Goal: Information Seeking & Learning: Learn about a topic

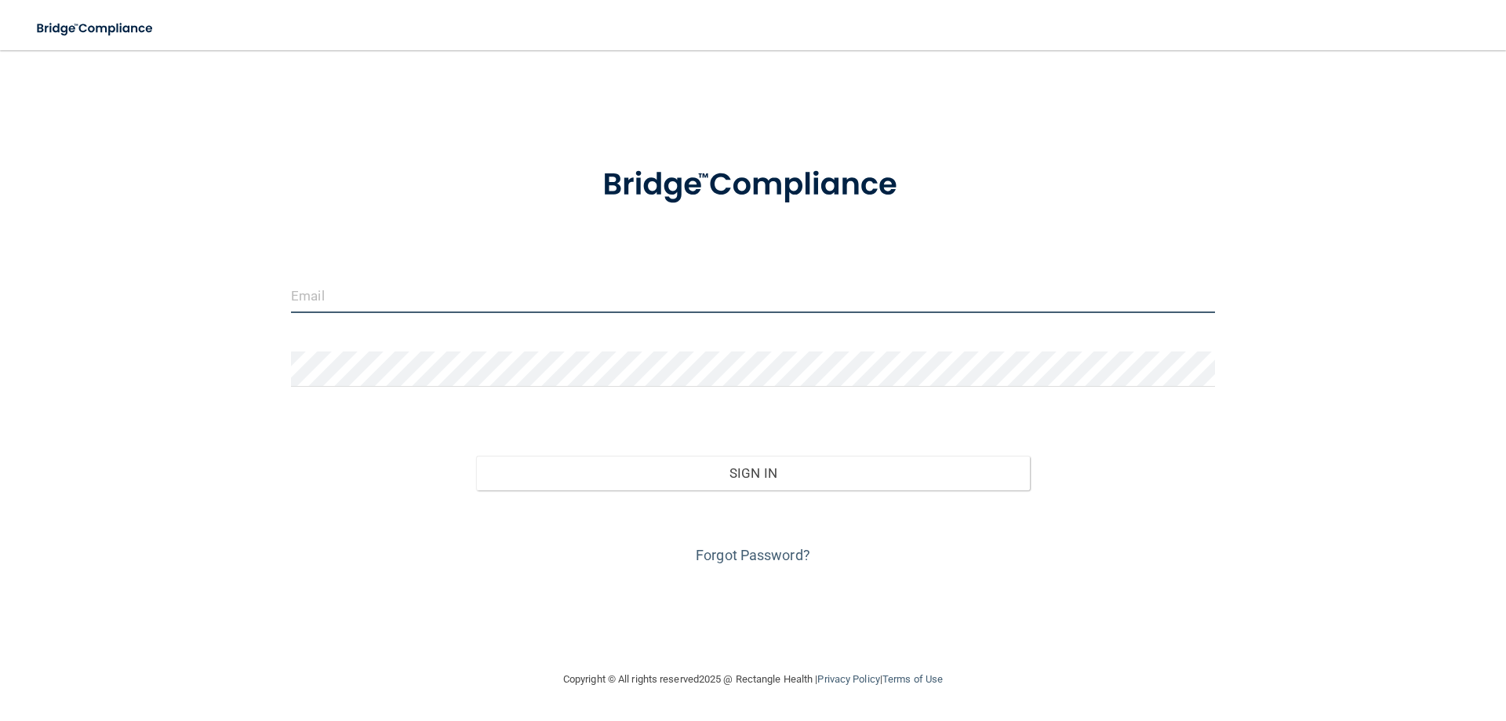
click at [459, 293] on input "email" at bounding box center [753, 295] width 924 height 35
type input "[PERSON_NAME][EMAIL_ADDRESS][DOMAIN_NAME]"
click at [476, 456] on button "Sign In" at bounding box center [753, 473] width 554 height 35
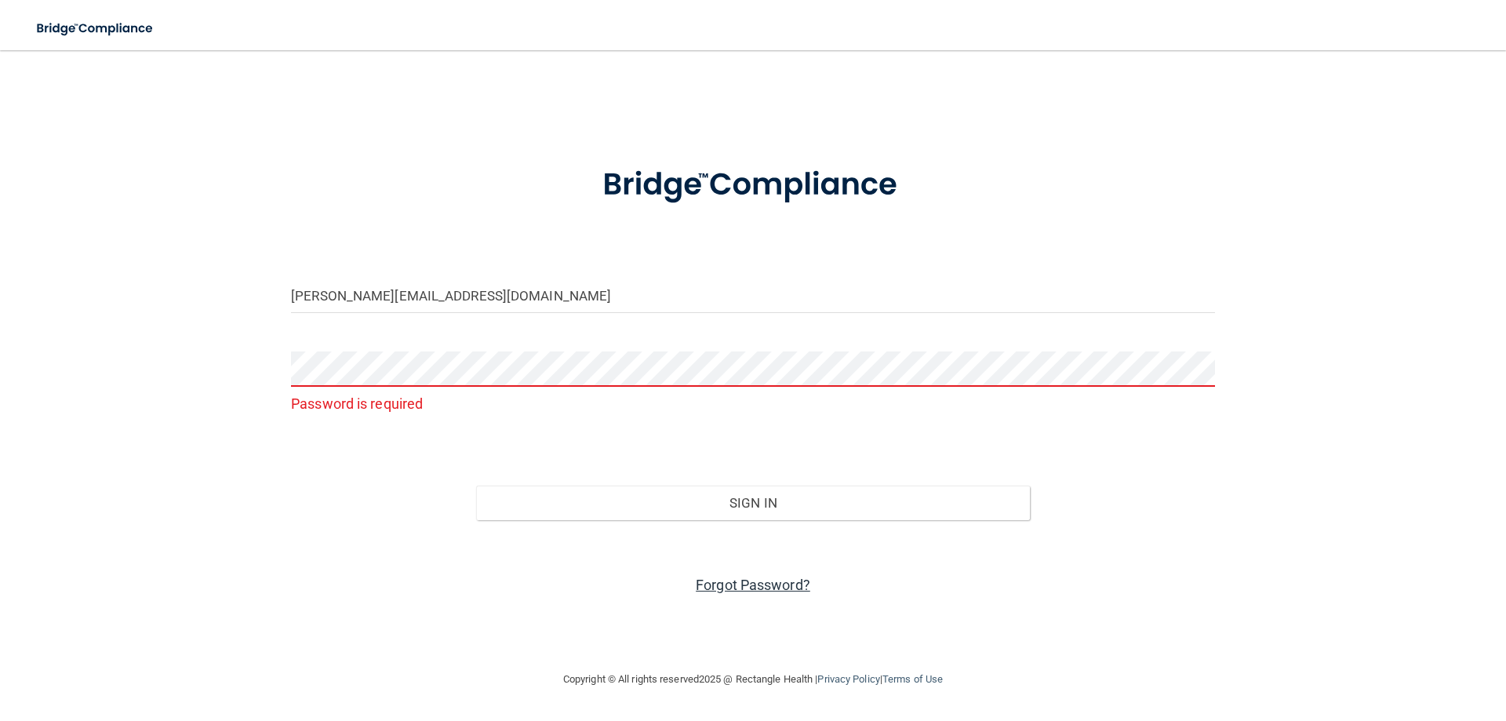
click at [762, 582] on link "Forgot Password?" at bounding box center [753, 584] width 115 height 16
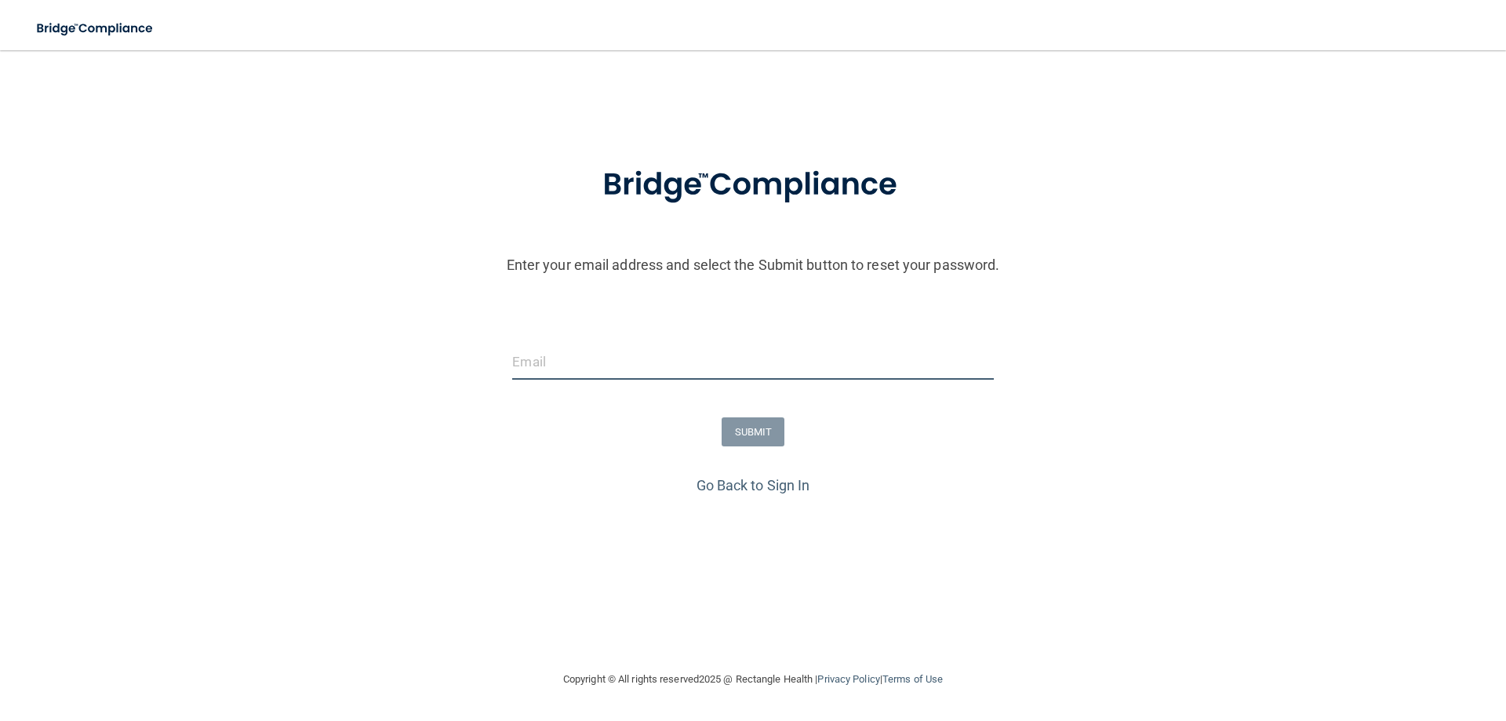
click at [655, 362] on input "email" at bounding box center [752, 361] width 481 height 35
type input "[PERSON_NAME][EMAIL_ADDRESS][DOMAIN_NAME]"
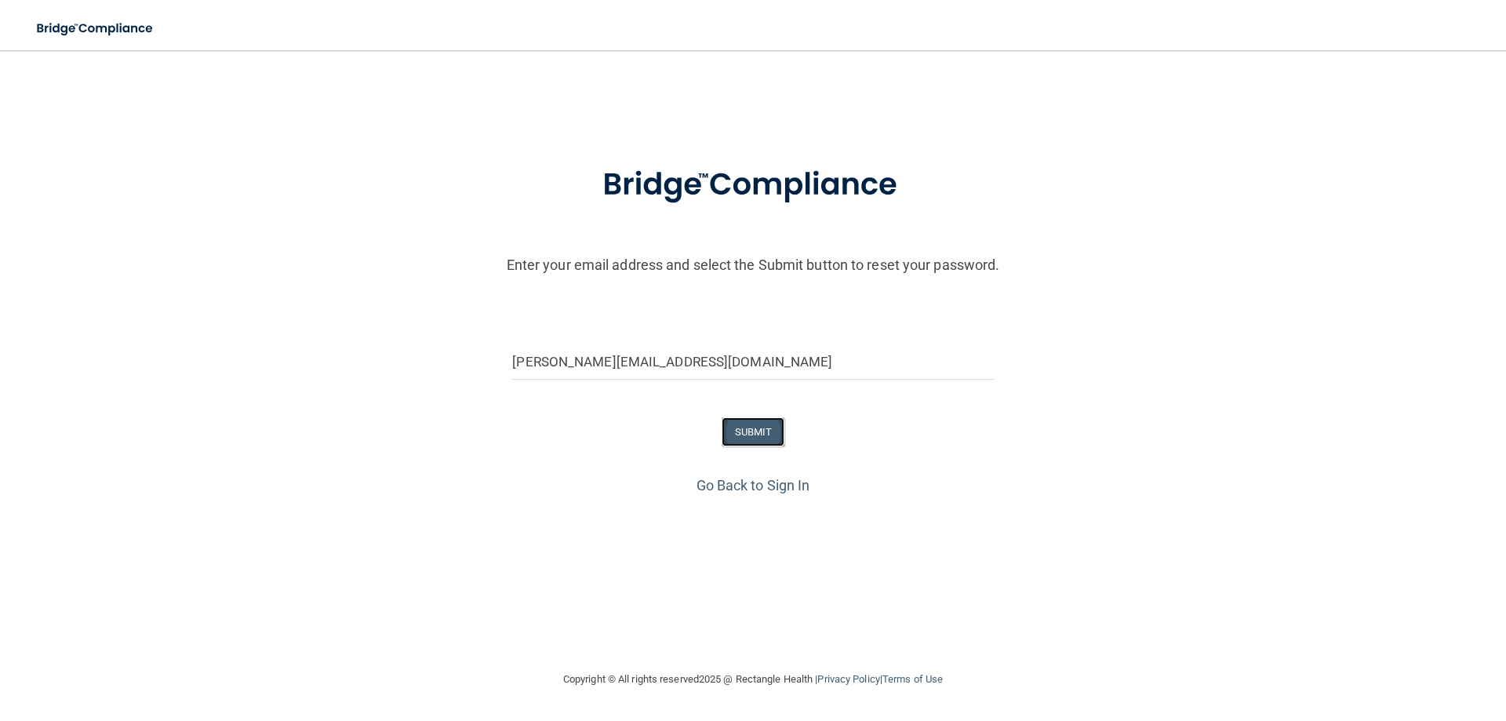
click at [758, 429] on button "SUBMIT" at bounding box center [754, 431] width 64 height 29
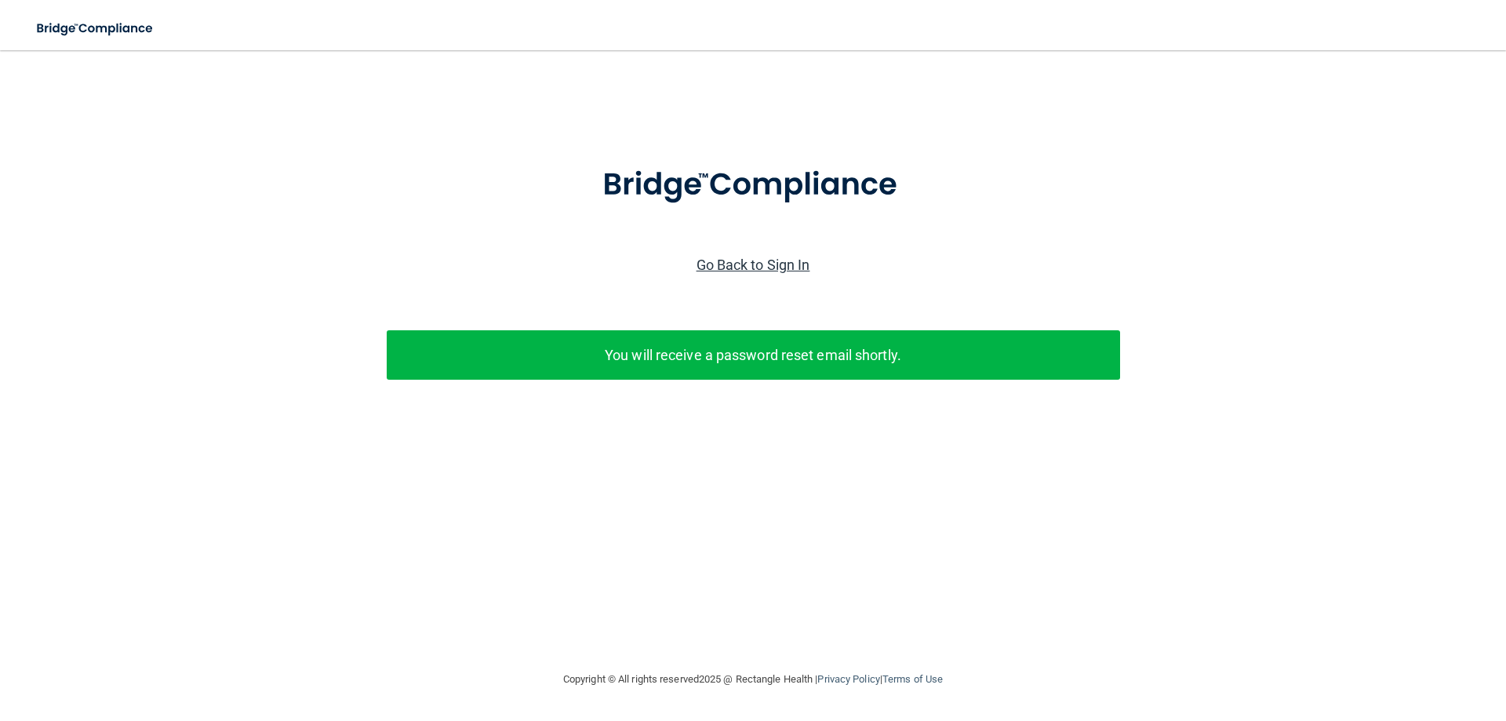
click at [781, 265] on link "Go Back to Sign In" at bounding box center [753, 264] width 114 height 16
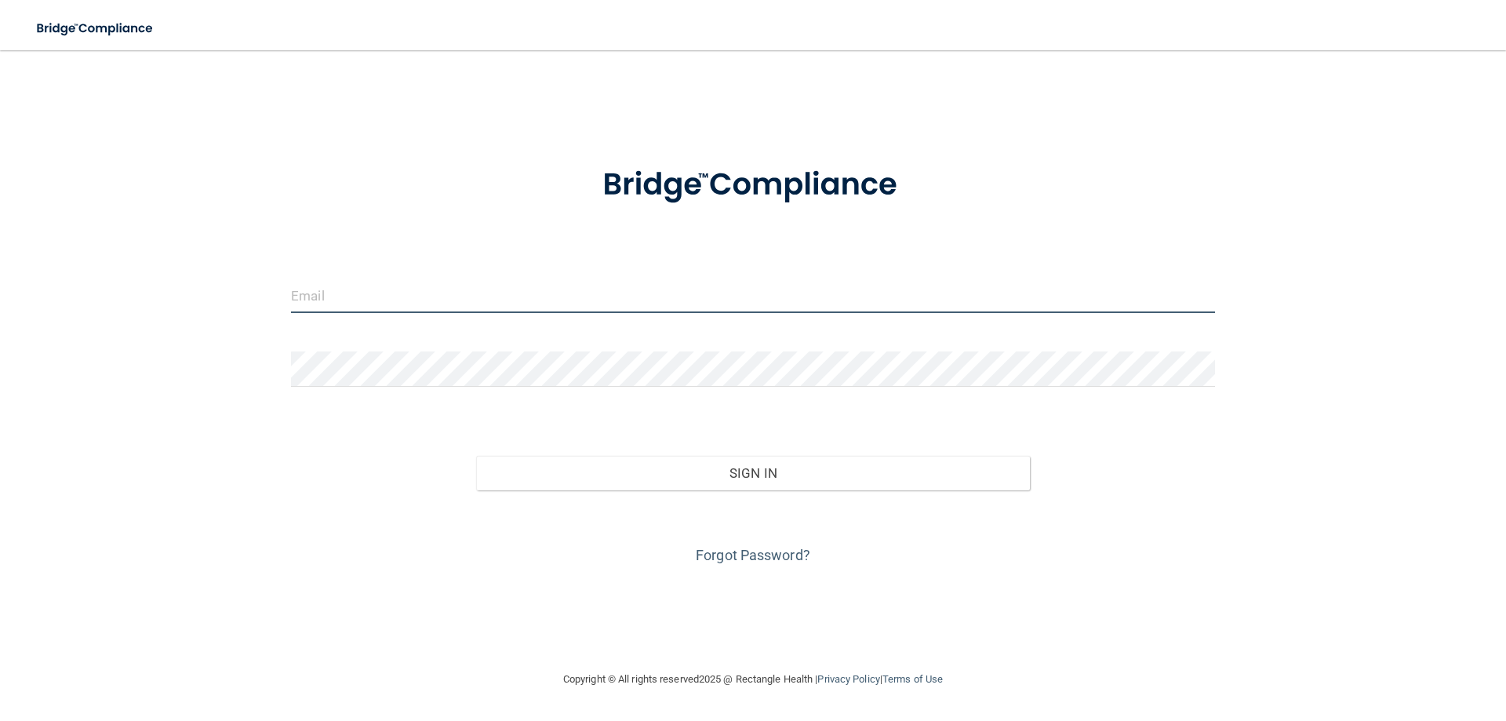
click at [667, 295] on input "email" at bounding box center [753, 295] width 924 height 35
type input "[PERSON_NAME][EMAIL_ADDRESS][DOMAIN_NAME]"
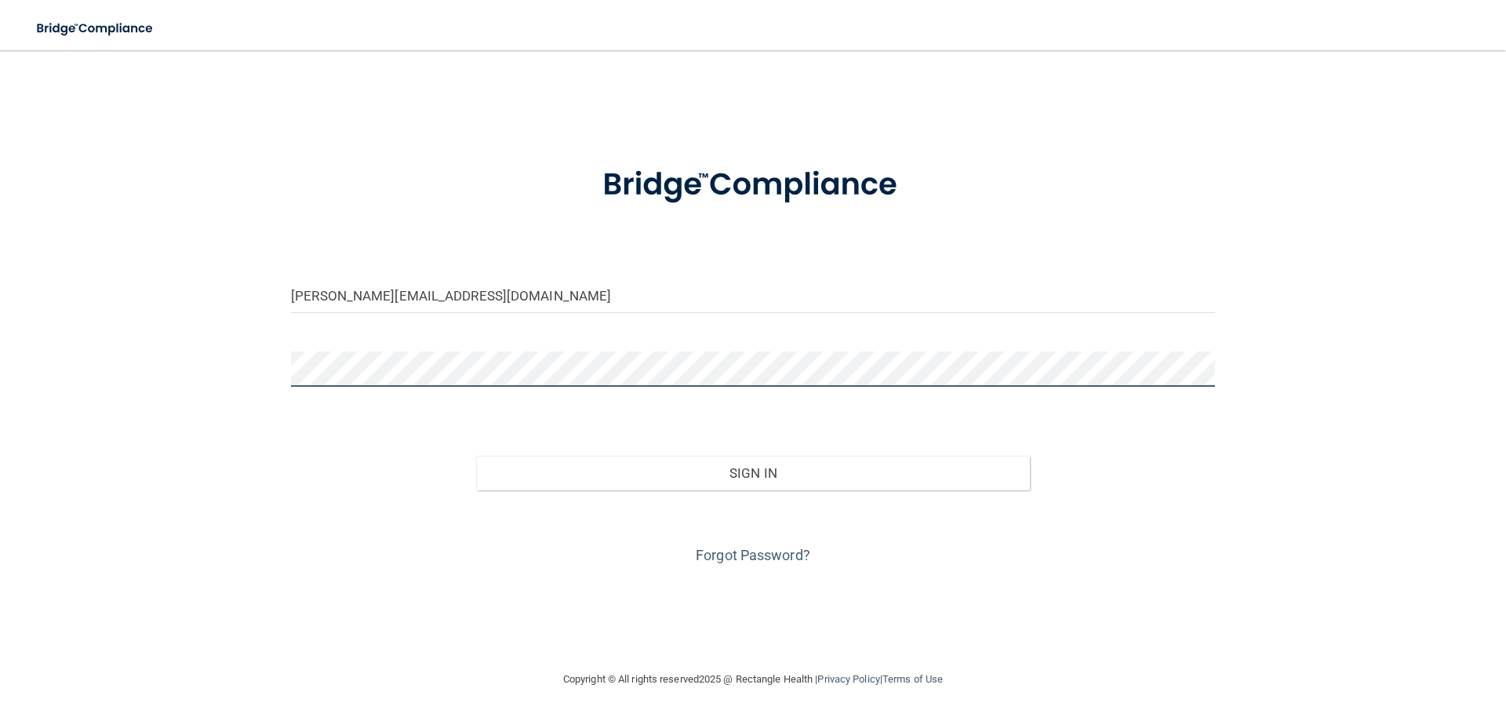
click at [476, 456] on button "Sign In" at bounding box center [753, 473] width 554 height 35
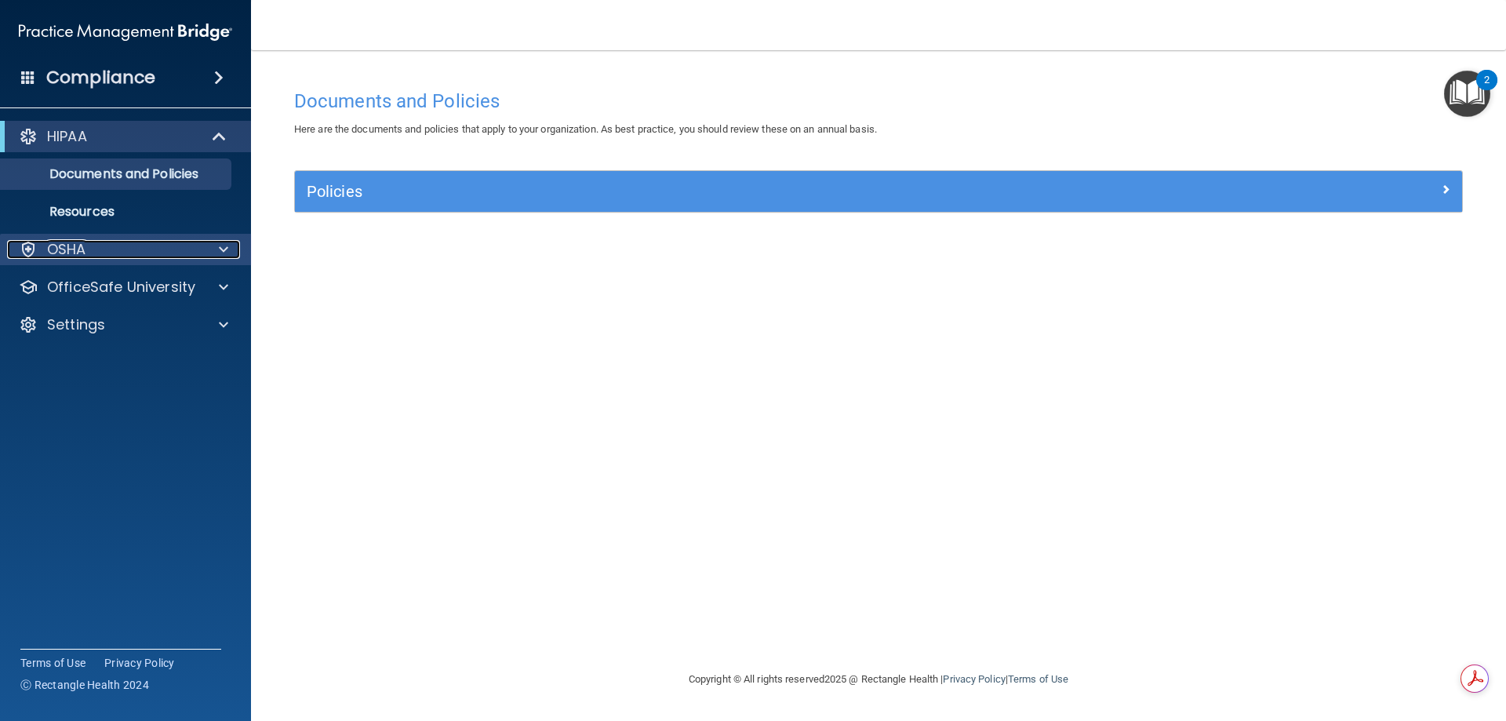
click at [227, 256] on span at bounding box center [223, 249] width 9 height 19
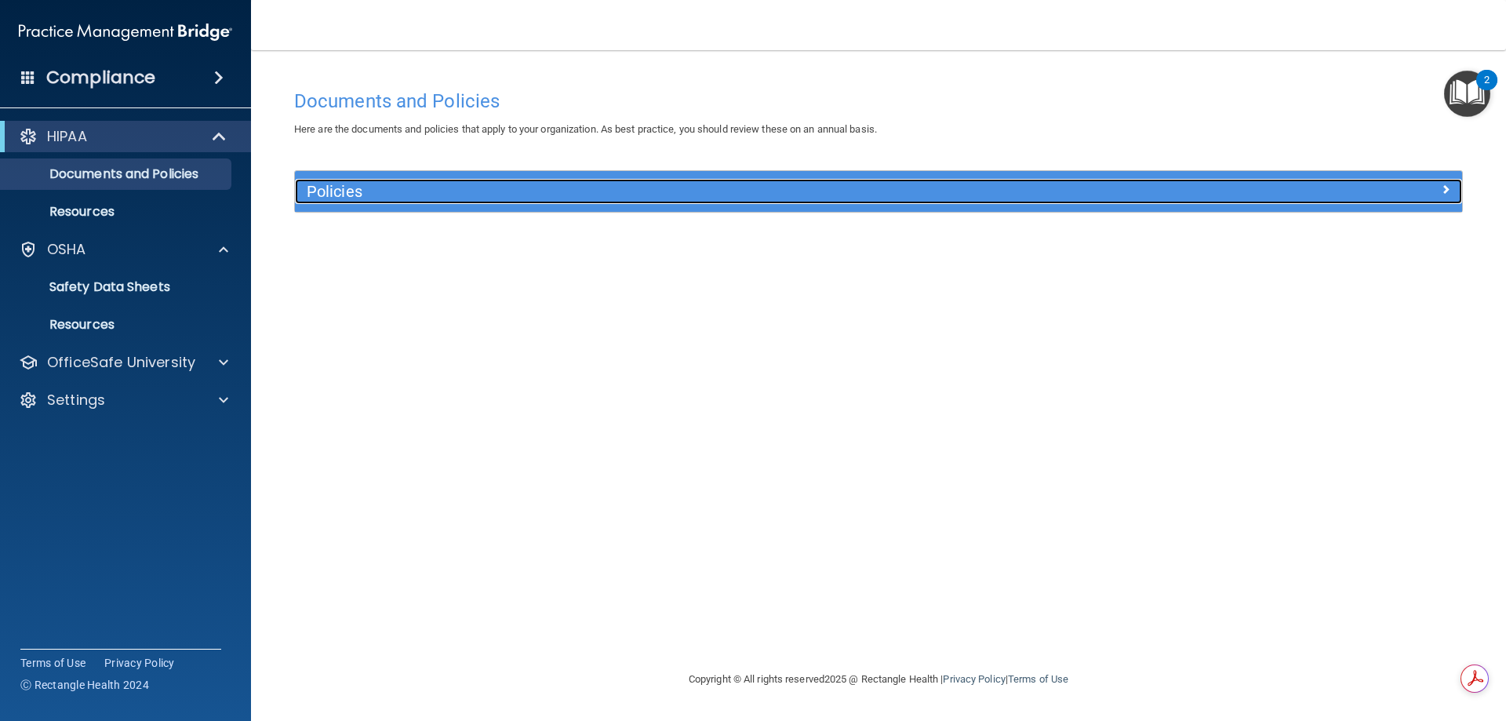
click at [824, 188] on h5 "Policies" at bounding box center [733, 191] width 852 height 17
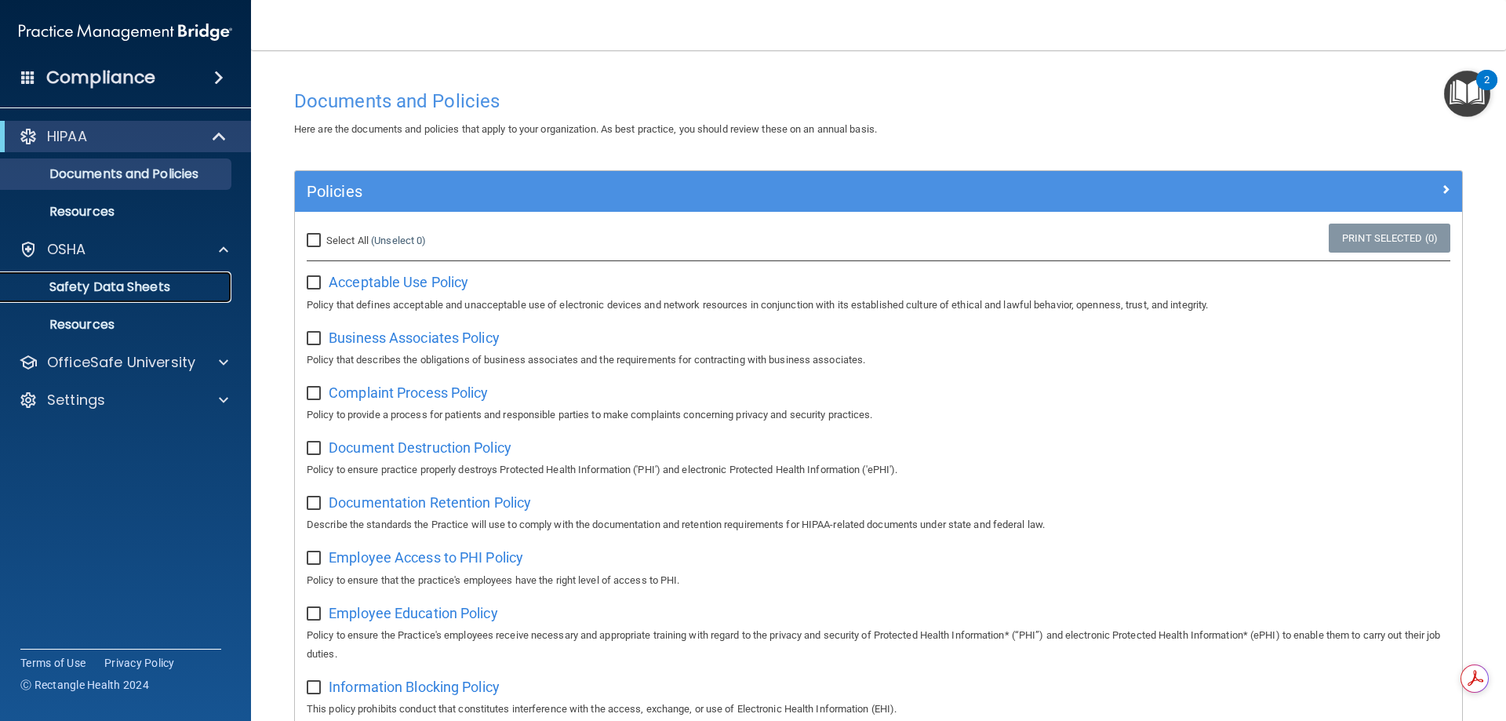
click at [109, 289] on p "Safety Data Sheets" at bounding box center [117, 287] width 214 height 16
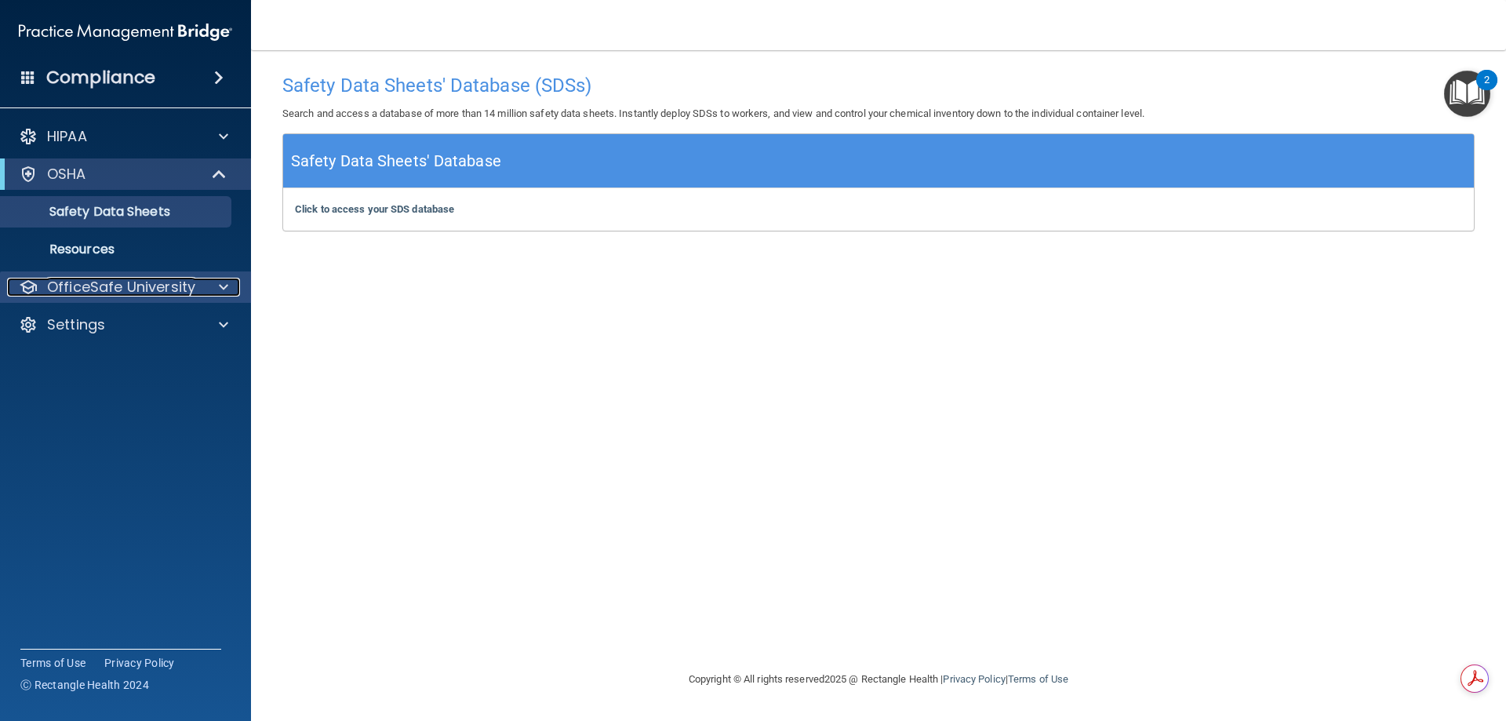
click at [226, 290] on span at bounding box center [223, 287] width 9 height 19
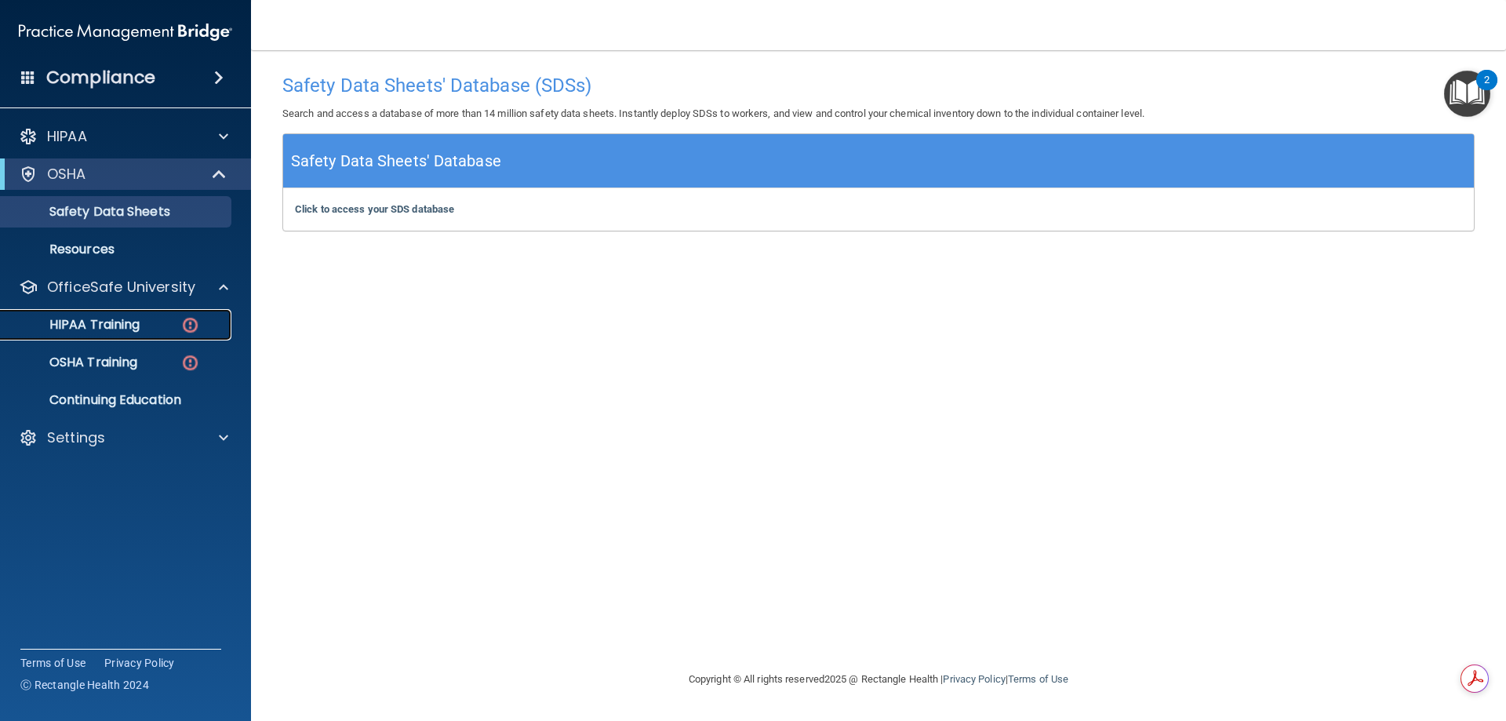
click at [137, 331] on p "HIPAA Training" at bounding box center [74, 325] width 129 height 16
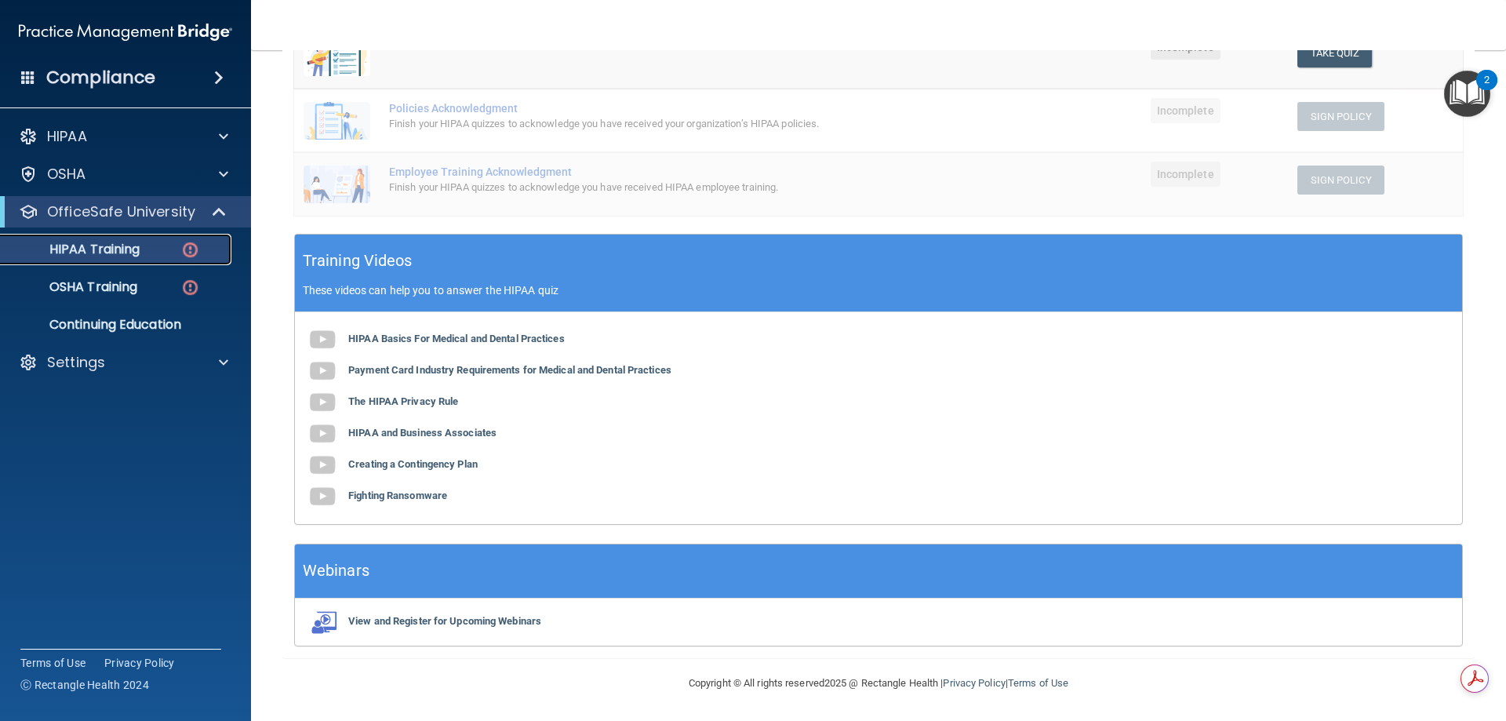
scroll to position [376, 0]
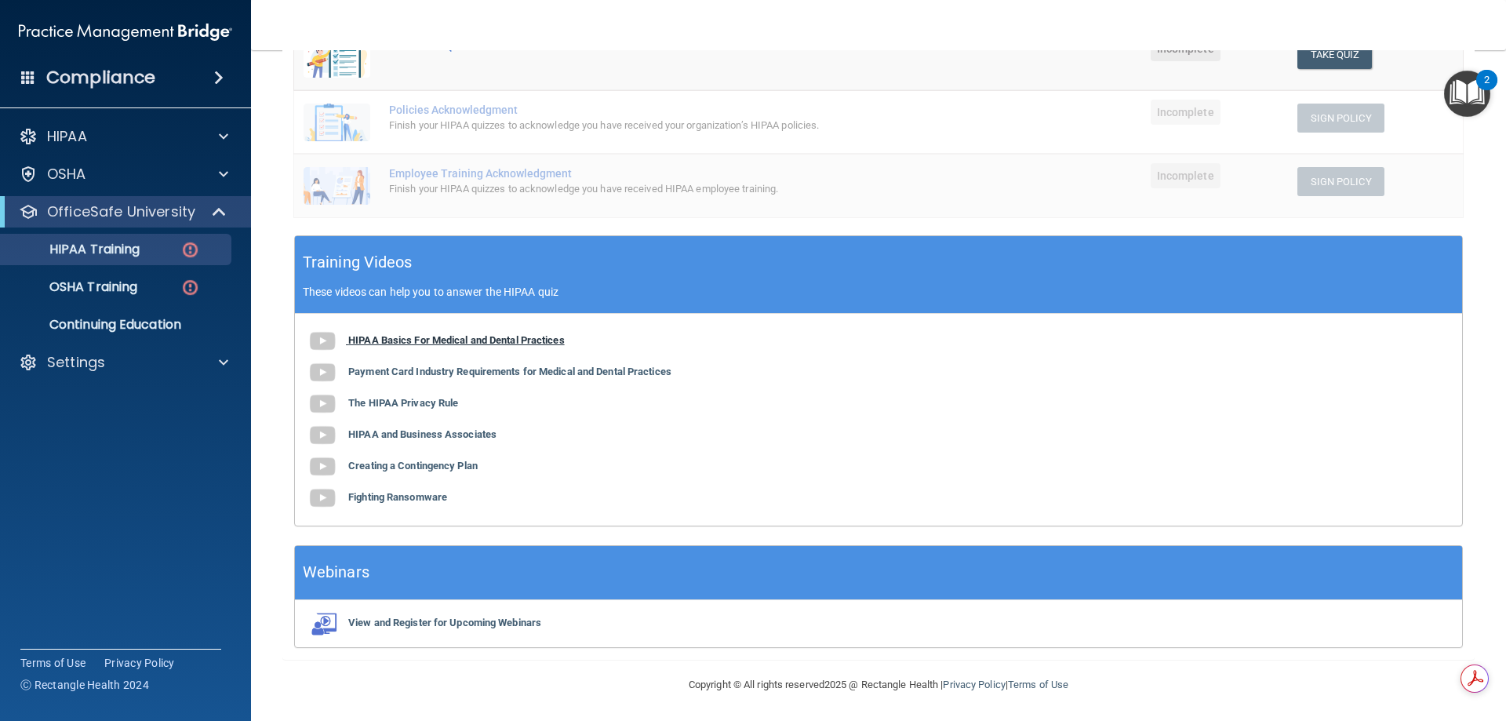
click at [431, 342] on b "HIPAA Basics For Medical and Dental Practices" at bounding box center [456, 340] width 216 height 12
